Goal: Navigation & Orientation: Find specific page/section

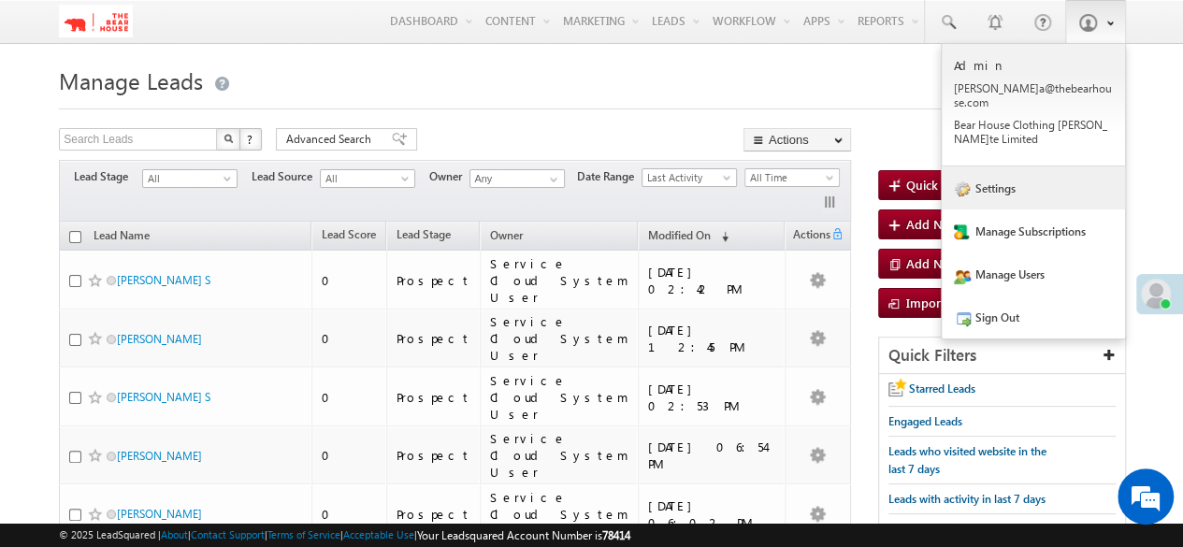
click at [1016, 175] on link "Settings" at bounding box center [1033, 188] width 183 height 43
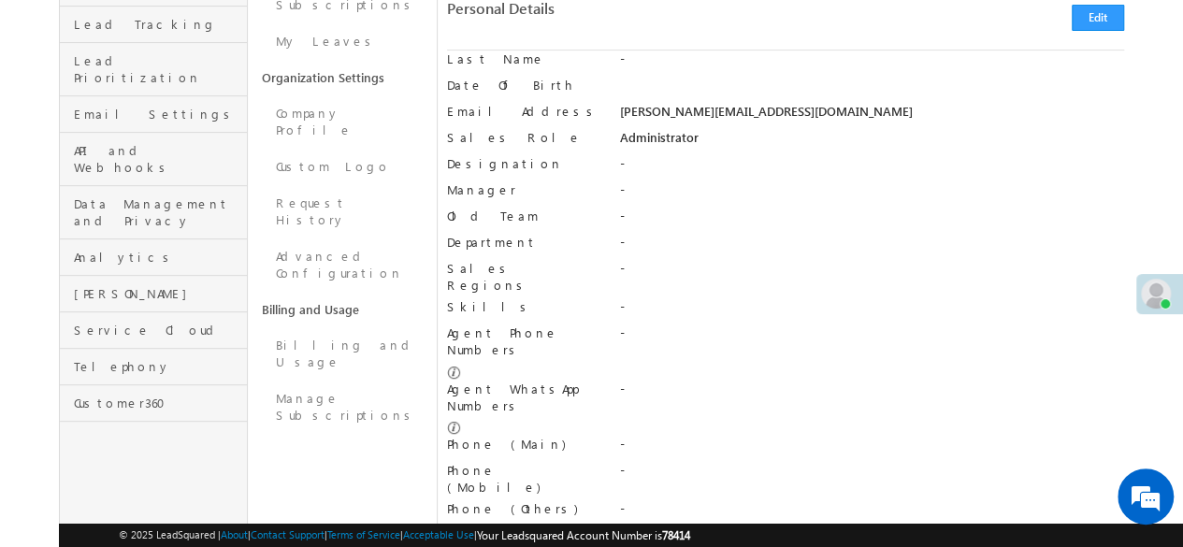
scroll to position [374, 0]
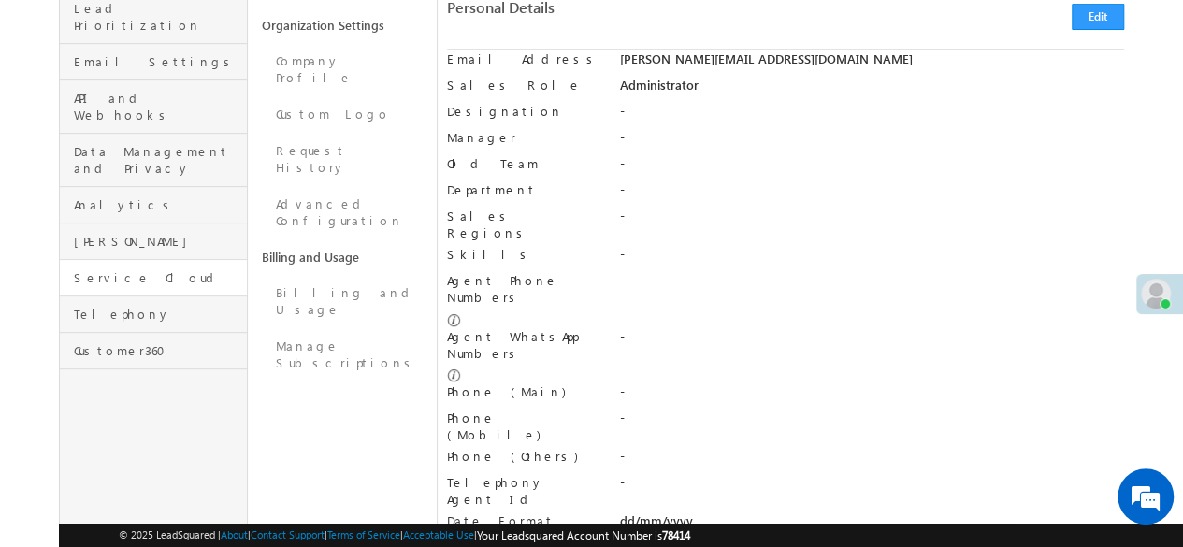
click at [121, 260] on link "Service Cloud" at bounding box center [153, 278] width 187 height 36
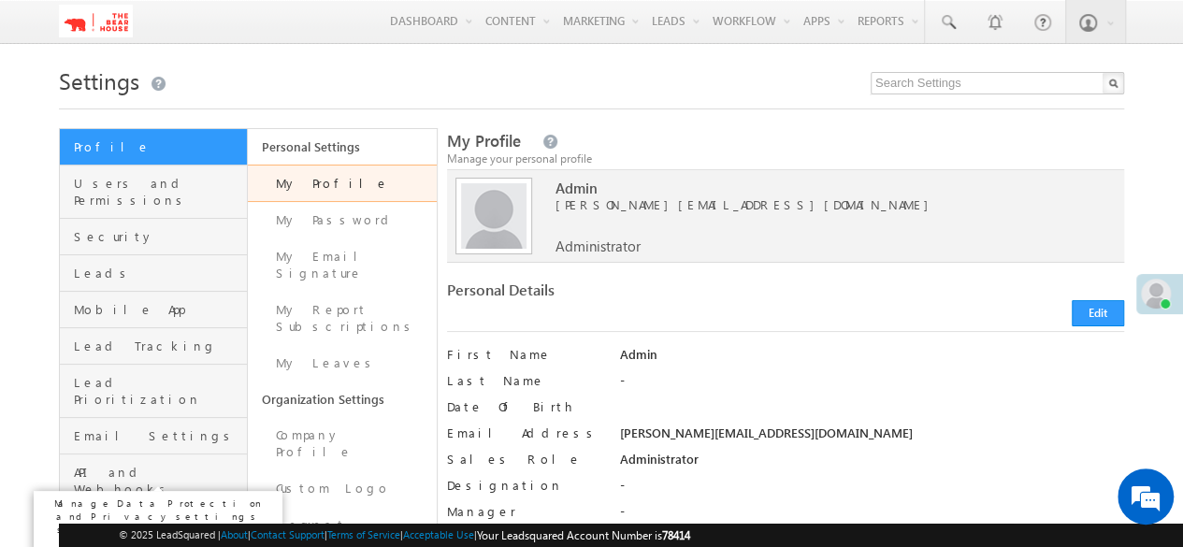
scroll to position [374, 0]
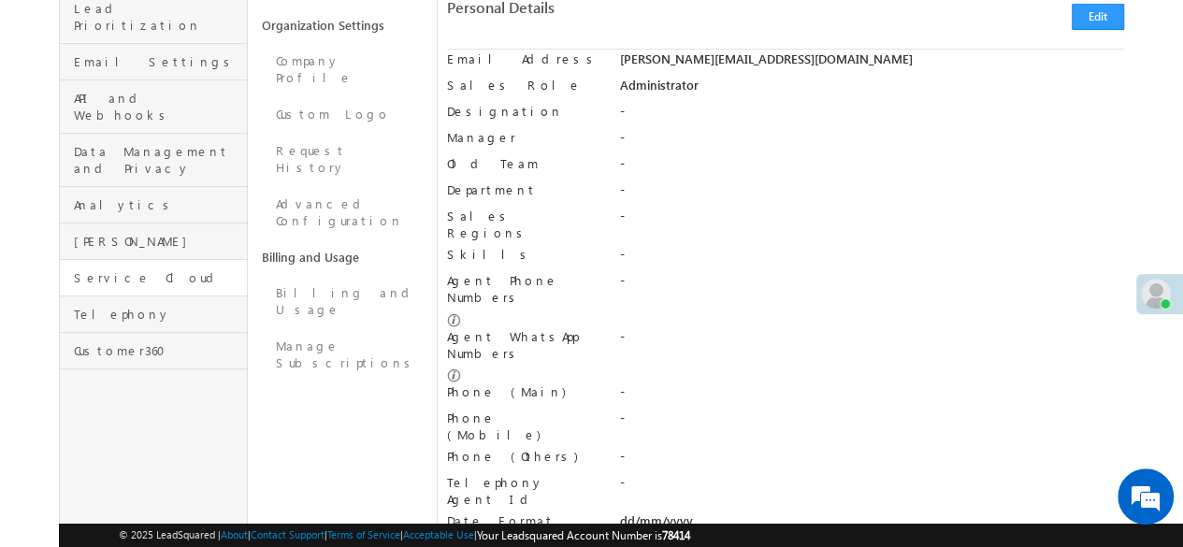
click at [75, 260] on link "Service Cloud" at bounding box center [153, 278] width 187 height 36
